Goal: Find specific page/section: Find specific page/section

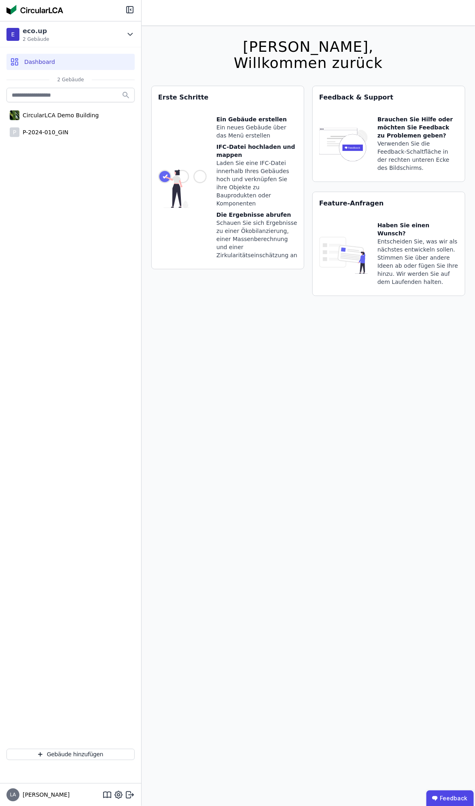
click at [48, 65] on span "Dashboard" at bounding box center [39, 62] width 31 height 8
click at [43, 131] on div "P-2024-010_GIN" at bounding box center [43, 132] width 49 height 8
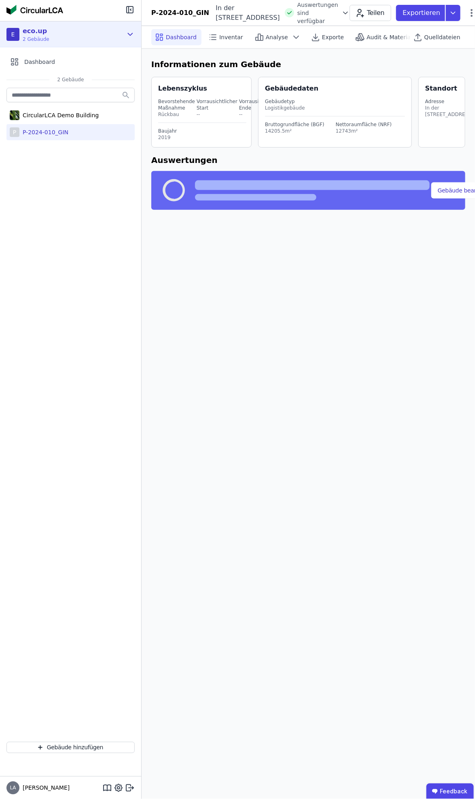
select select "*"
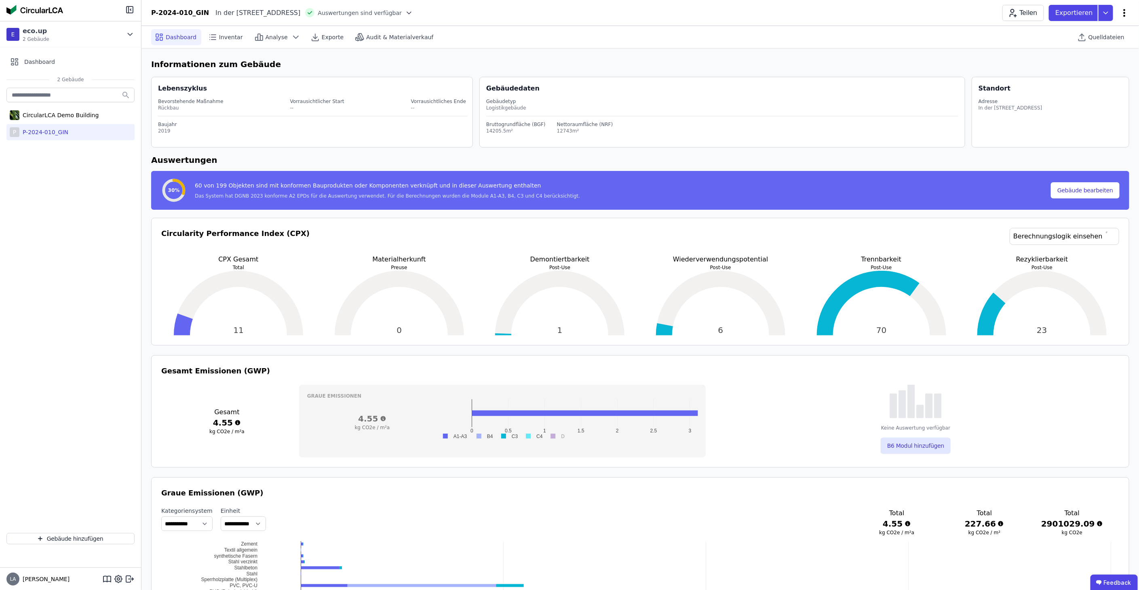
click at [481, 14] on icon at bounding box center [1125, 13] width 10 height 10
click at [481, 6] on div "P-2024-010_GIN In der [STREET_ADDRESS]-[GEOGRAPHIC_DATA] DE Auswertungen sind v…" at bounding box center [641, 13] width 998 height 16
click at [177, 9] on div "P-2024-010_GIN" at bounding box center [180, 13] width 58 height 10
click at [481, 11] on icon at bounding box center [1125, 13] width 10 height 10
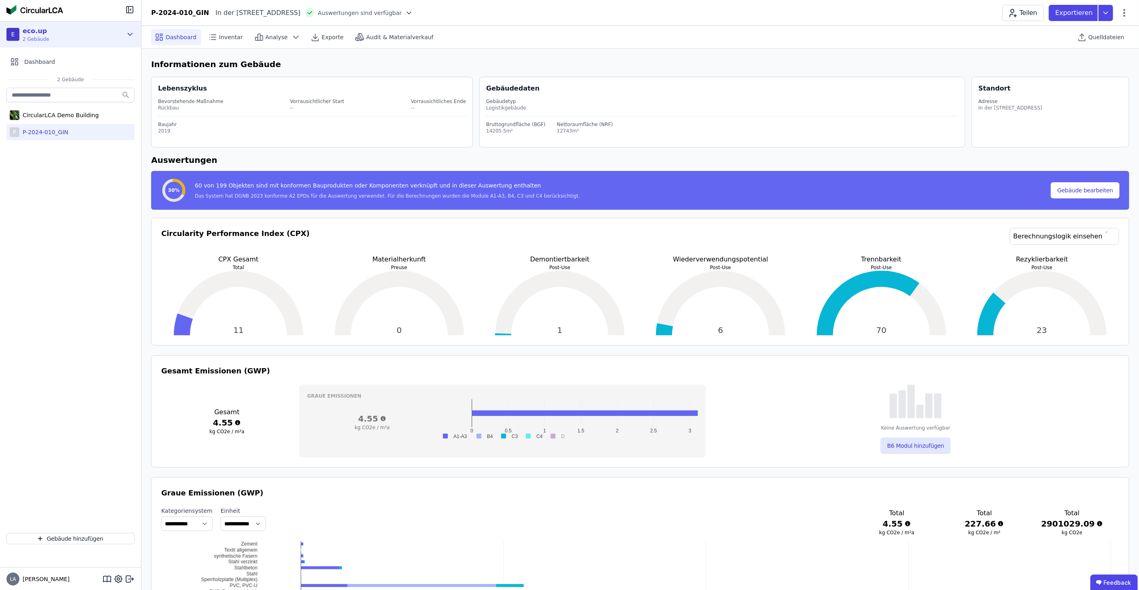
click at [41, 33] on div "eco.up" at bounding box center [36, 31] width 27 height 10
click at [50, 31] on div "E eco.up 2 Gebäude" at bounding box center [64, 34] width 116 height 16
click at [107, 577] on icon at bounding box center [107, 579] width 0 height 5
